Goal: Information Seeking & Learning: Learn about a topic

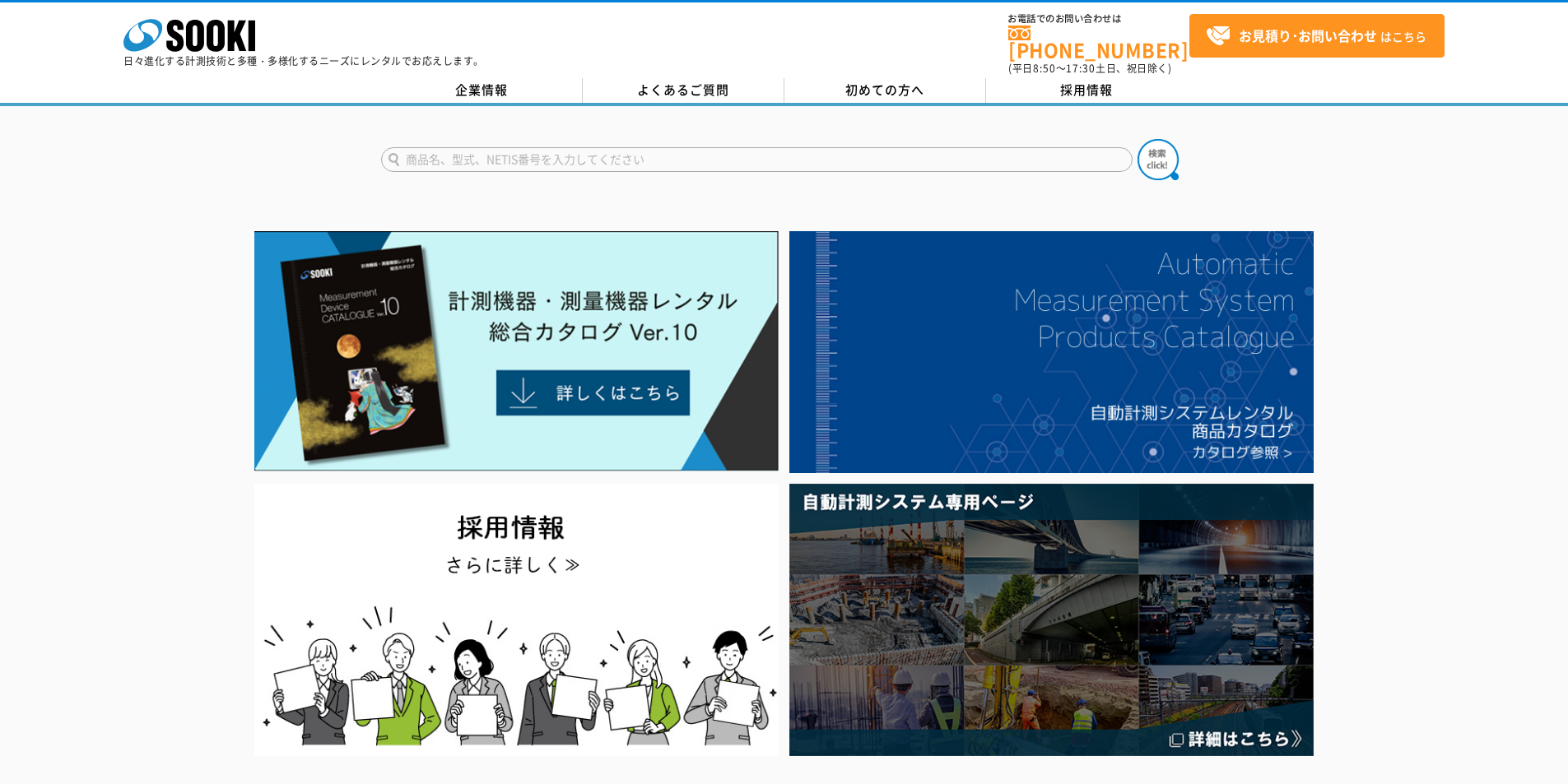
click at [886, 147] on input "text" at bounding box center [757, 159] width 751 height 25
type input "ラジオ"
click at [1137, 139] on button at bounding box center [1157, 159] width 41 height 41
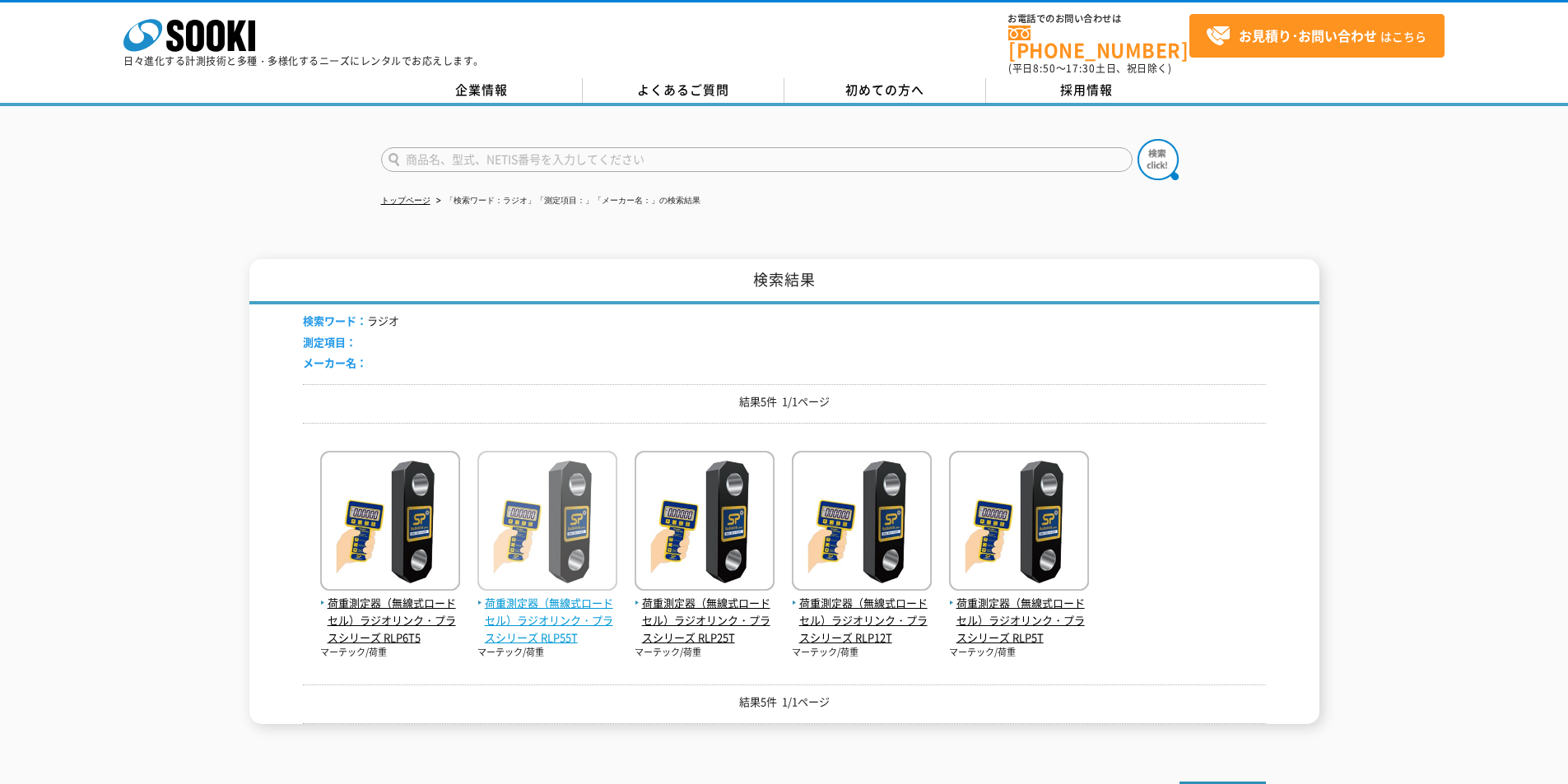
click at [529, 595] on span "荷重測定器（無線式ロードセル）ラジオリンク・プラスシリーズ RLP55T" at bounding box center [548, 620] width 140 height 51
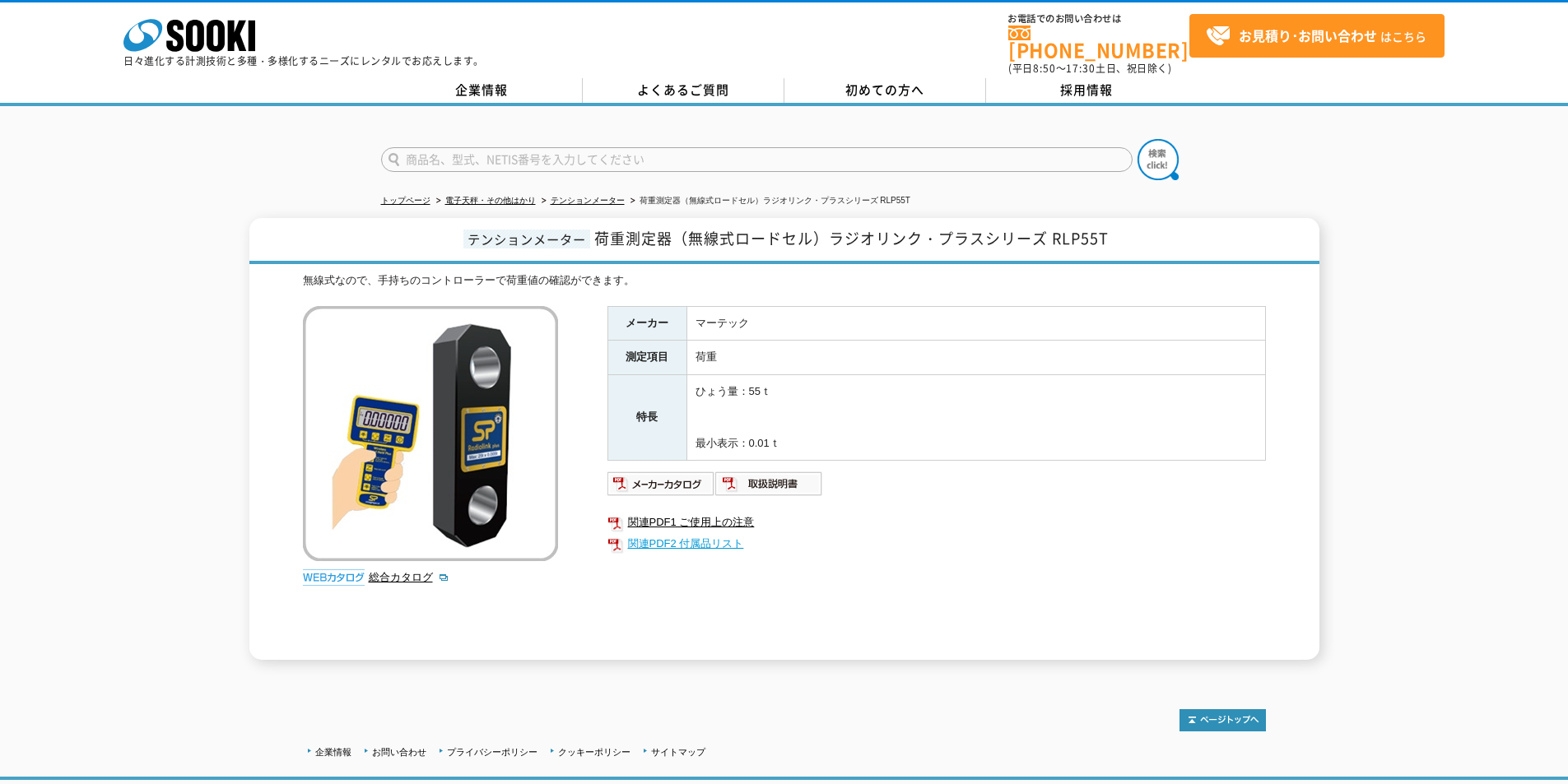
click at [701, 533] on link "関連PDF2 付属品リスト" at bounding box center [936, 543] width 658 height 21
click at [237, 25] on icon "株式会社 ソーキ" at bounding box center [189, 35] width 132 height 32
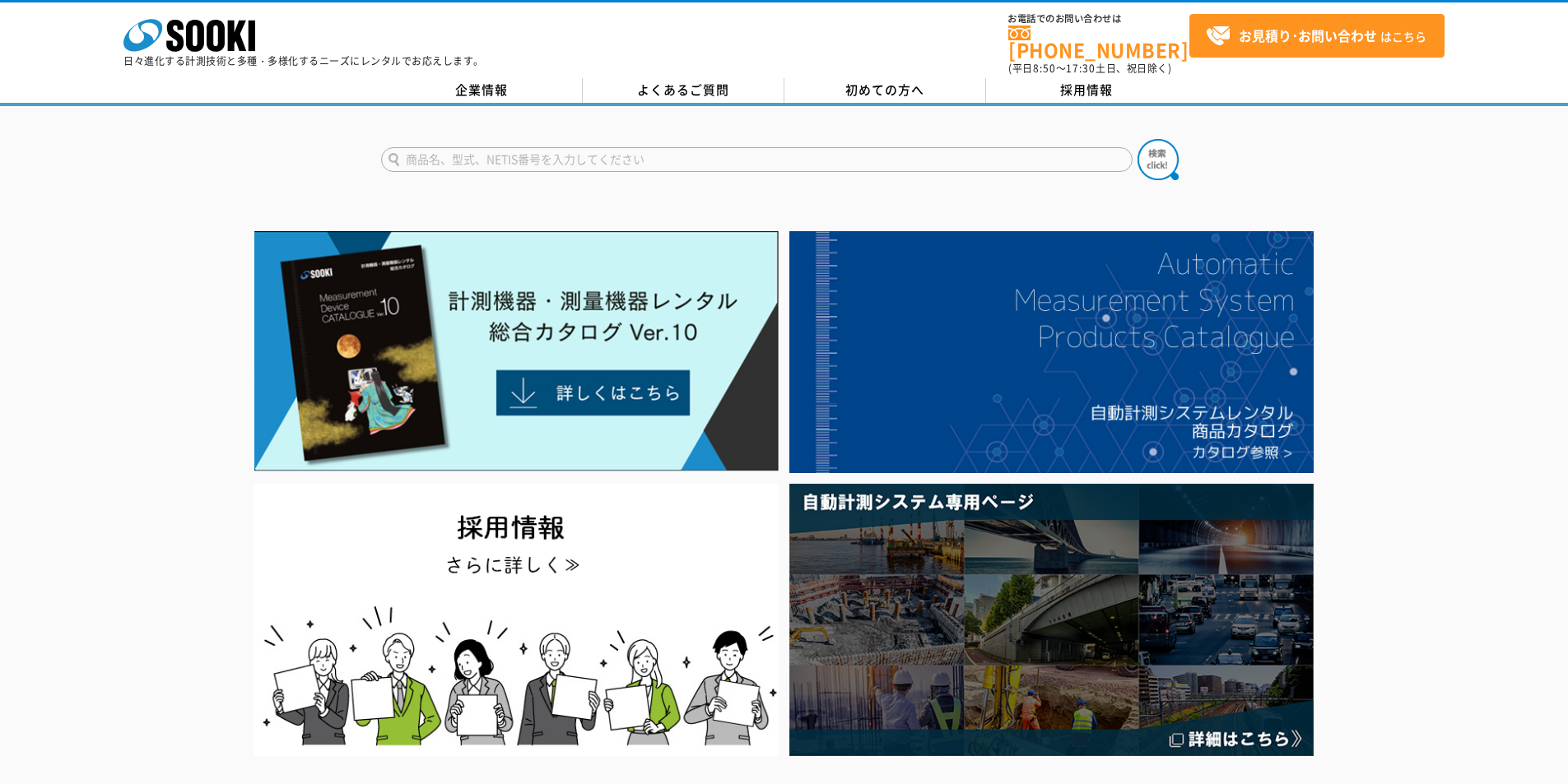
click at [644, 147] on input "text" at bounding box center [757, 159] width 751 height 25
click at [592, 173] on div "みはり組" at bounding box center [538, 183] width 311 height 21
type input "みはり組"
click at [1154, 157] on img at bounding box center [1157, 159] width 41 height 41
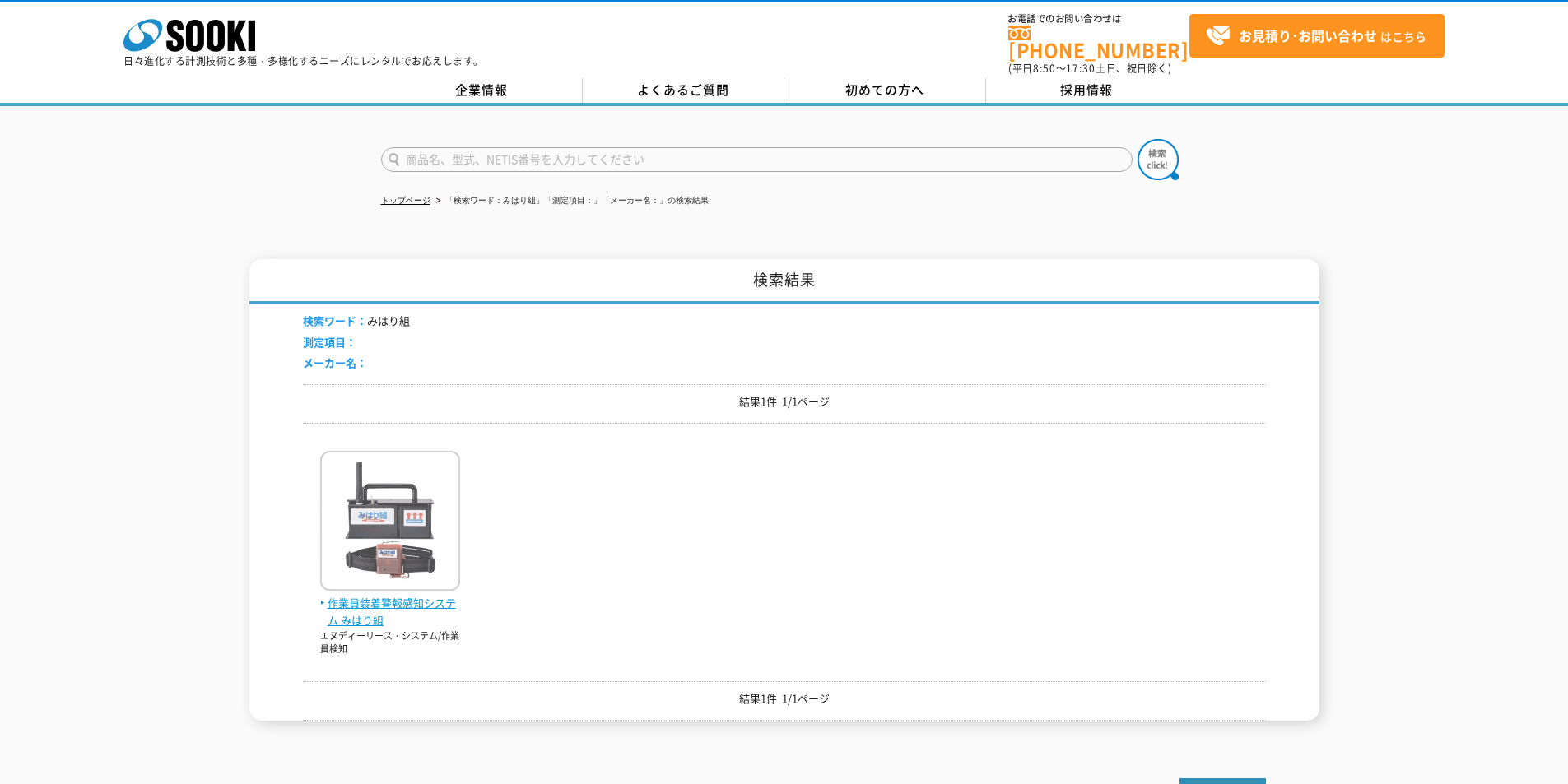
click at [383, 597] on span "作業員装着警報感知システム みはり組" at bounding box center [390, 612] width 140 height 34
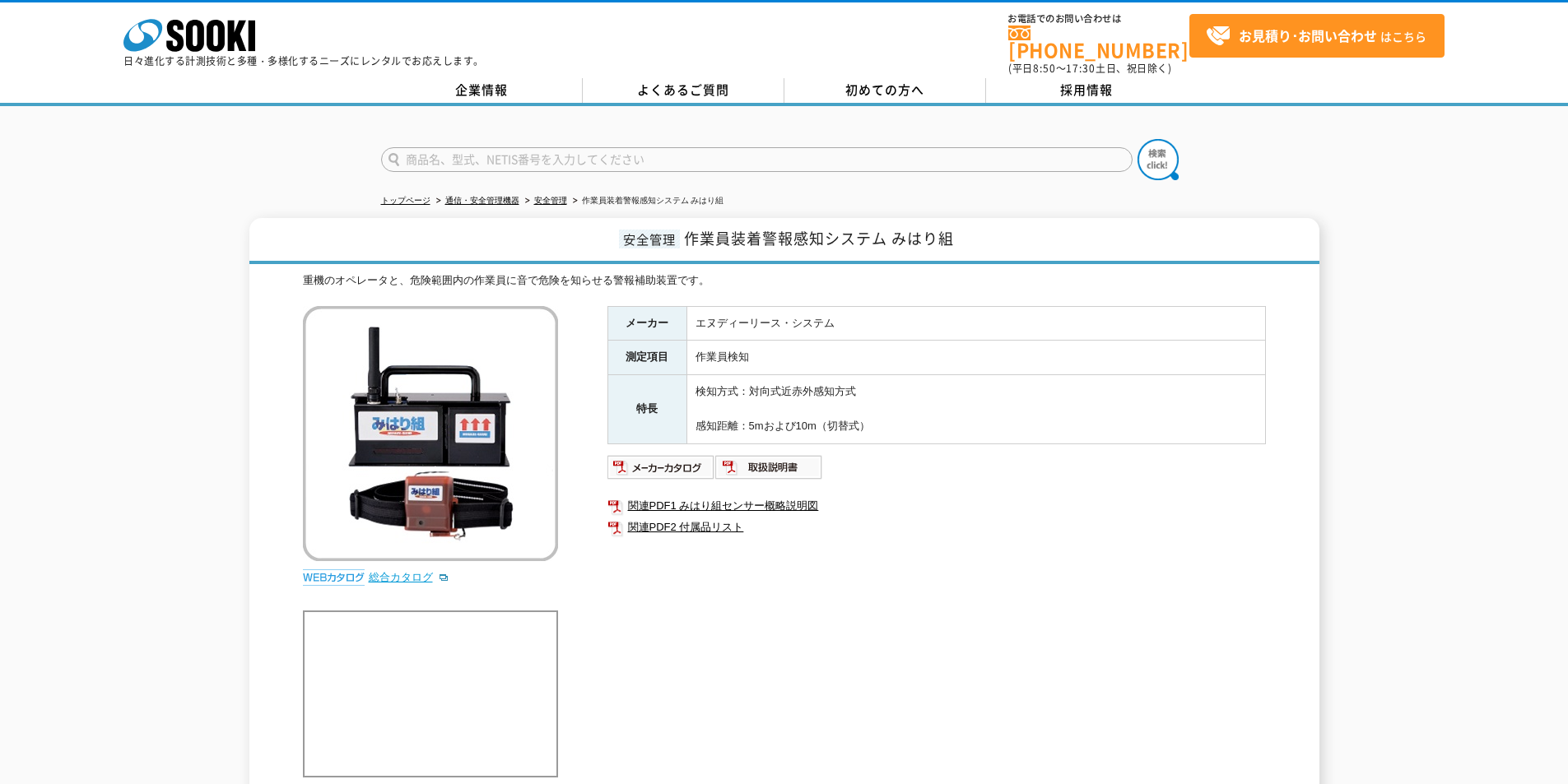
click at [388, 571] on link "総合カタログ" at bounding box center [409, 577] width 80 height 12
click at [162, 37] on icon "株式会社 ソーキ" at bounding box center [189, 35] width 132 height 32
